Goal: Information Seeking & Learning: Understand process/instructions

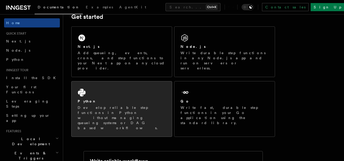
scroll to position [76, 0]
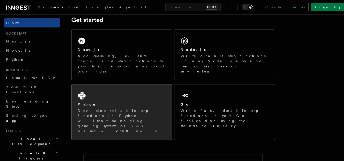
click at [99, 44] on div "Next.js Add queueing, events, crons, and step functions to your Next app on any…" at bounding box center [122, 55] width 100 height 50
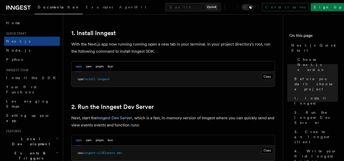
scroll to position [280, 0]
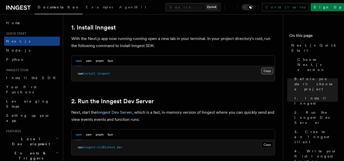
click at [270, 72] on button "Copy Copied" at bounding box center [267, 71] width 12 height 7
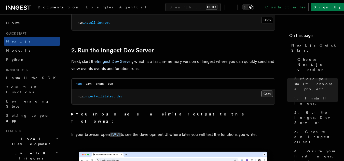
click at [266, 95] on button "Copy Copied" at bounding box center [267, 94] width 12 height 7
